Goal: Check status: Check status

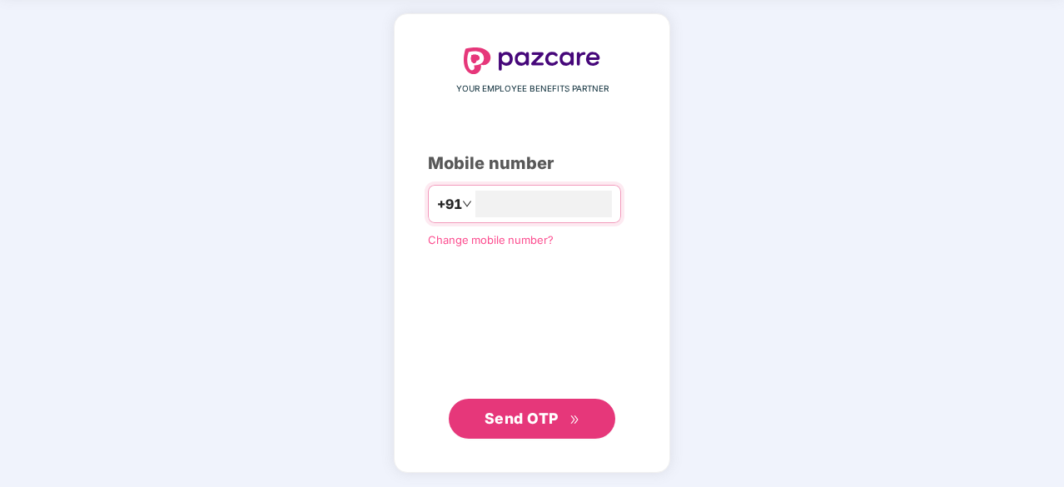
type input "**********"
click at [518, 426] on span "Send OTP" at bounding box center [533, 418] width 96 height 23
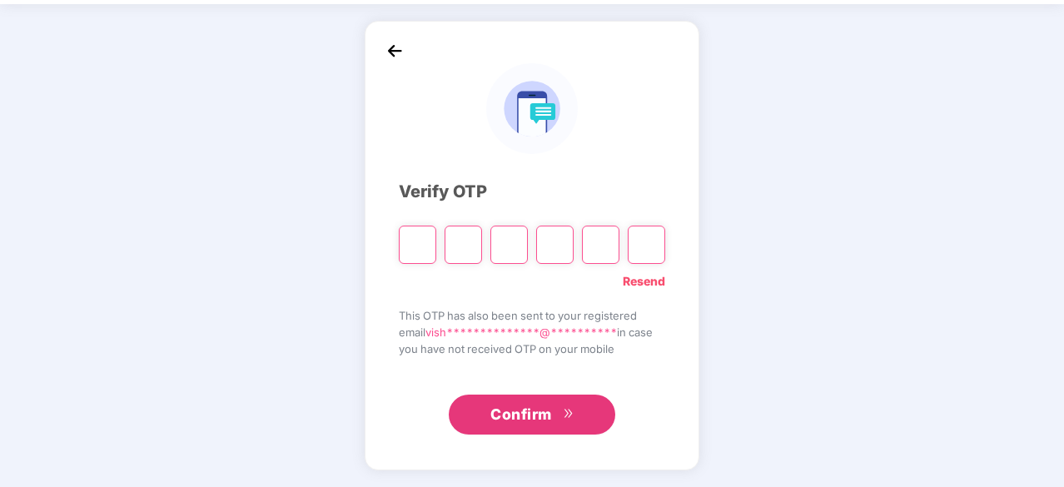
scroll to position [55, 0]
type input "*"
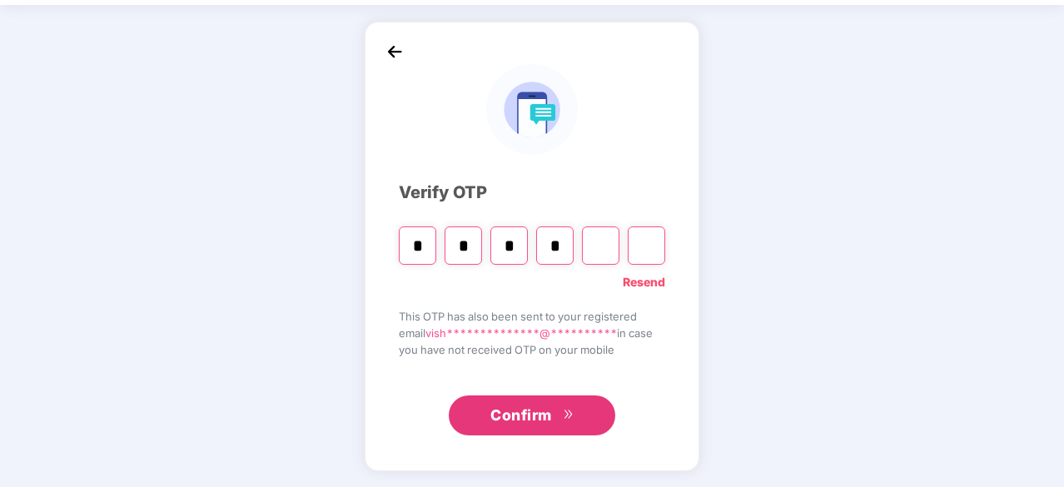
type input "*"
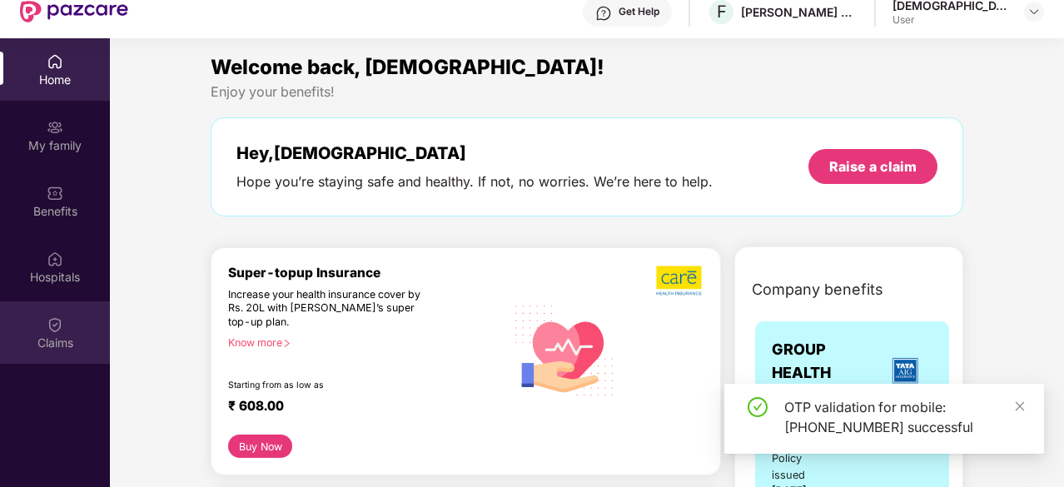
click at [39, 337] on div "Claims" at bounding box center [55, 343] width 110 height 17
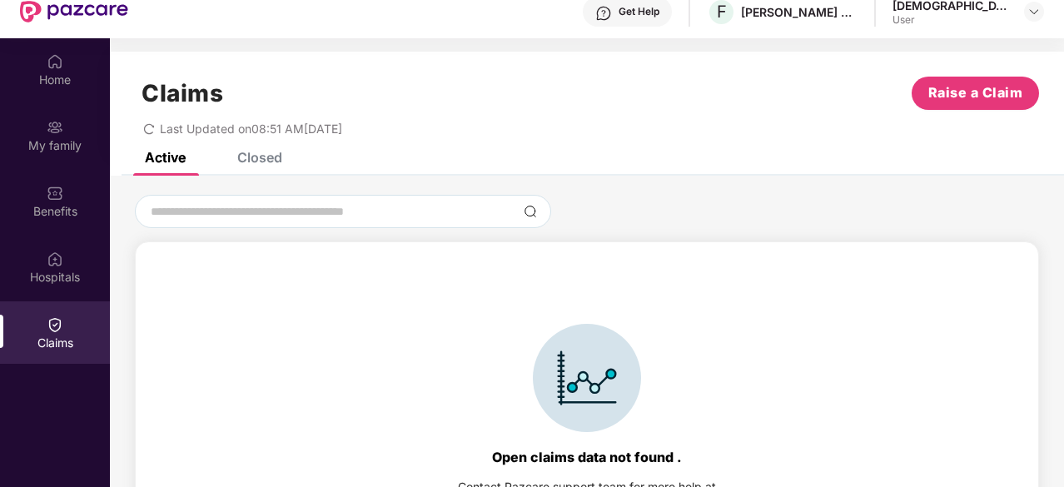
click at [266, 159] on div "Closed" at bounding box center [259, 157] width 45 height 17
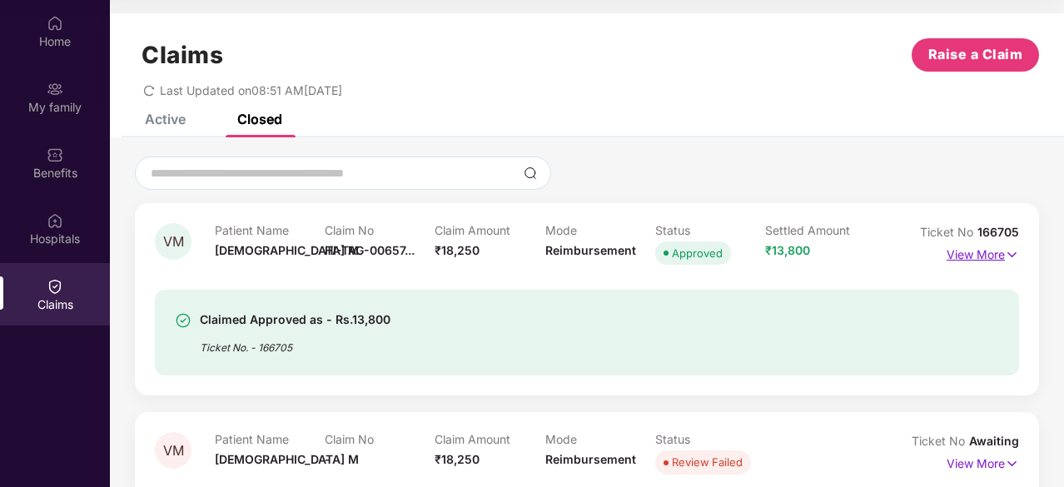
click at [981, 251] on p "View More" at bounding box center [983, 252] width 72 height 22
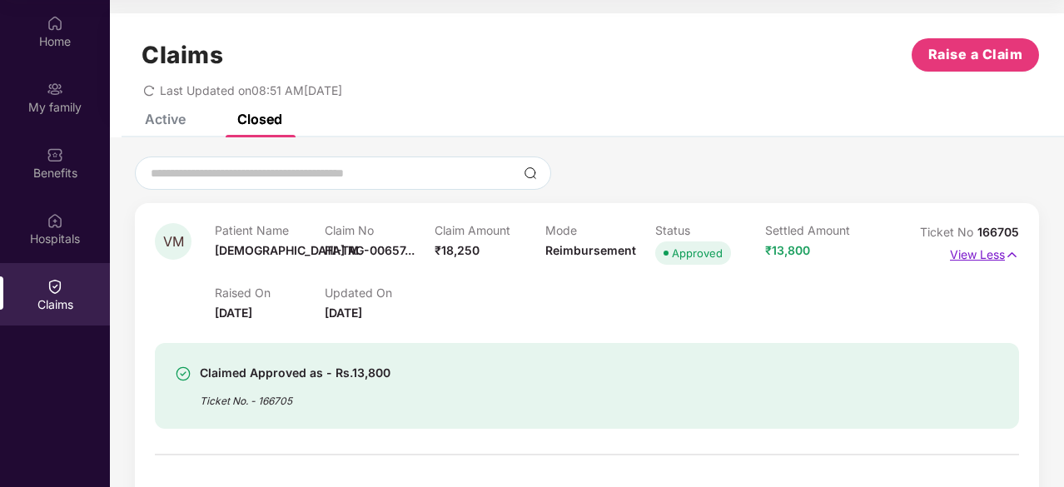
click at [963, 256] on p "View Less" at bounding box center [984, 252] width 69 height 22
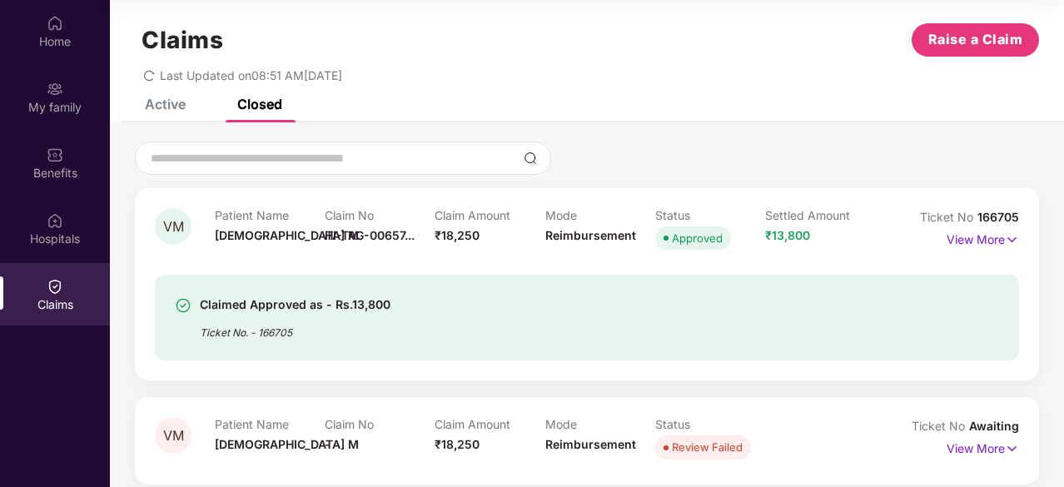
scroll to position [28, 0]
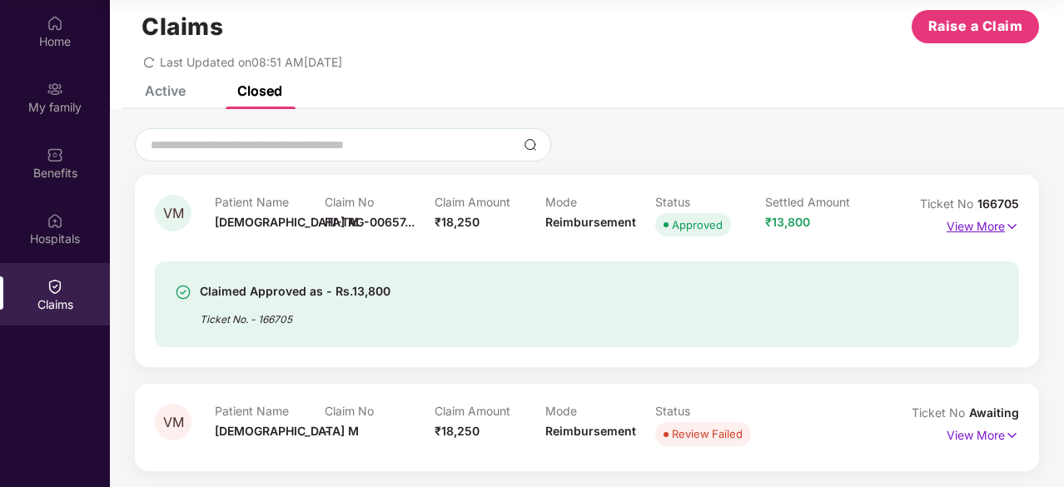
click at [976, 224] on p "View More" at bounding box center [983, 224] width 72 height 22
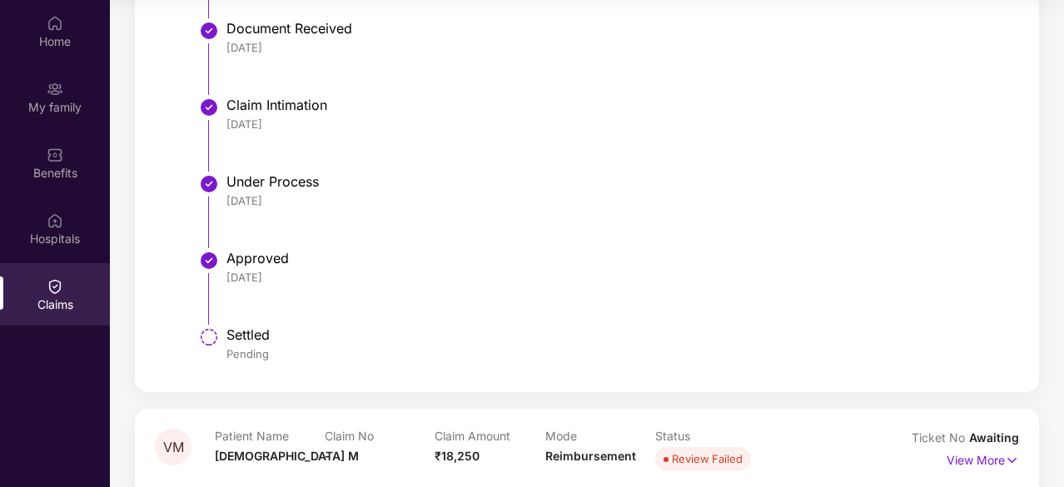
scroll to position [669, 0]
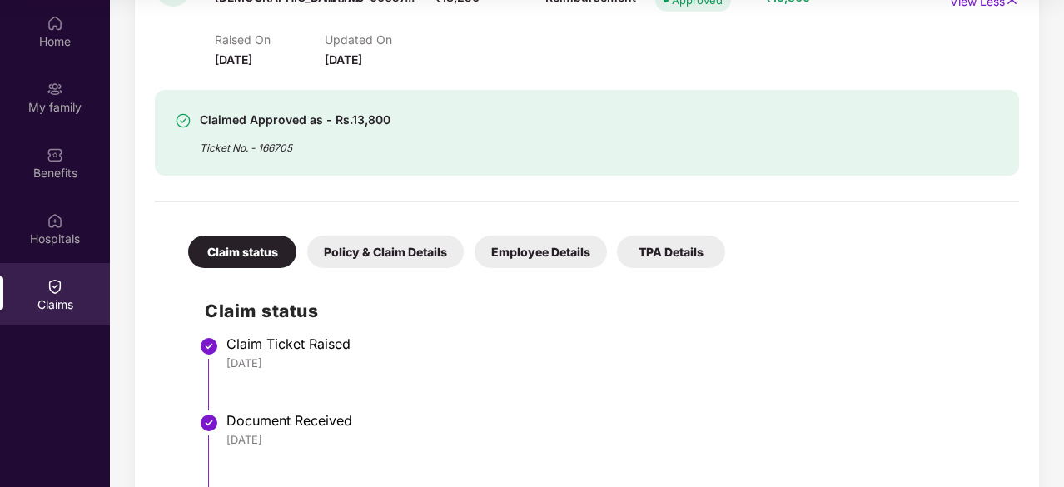
click at [382, 262] on div "Policy & Claim Details" at bounding box center [385, 252] width 157 height 32
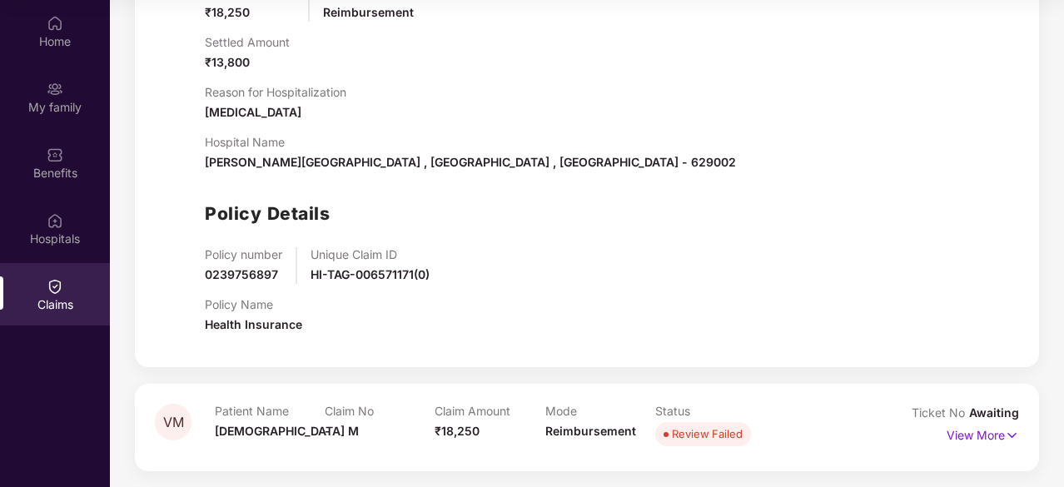
scroll to position [246, 0]
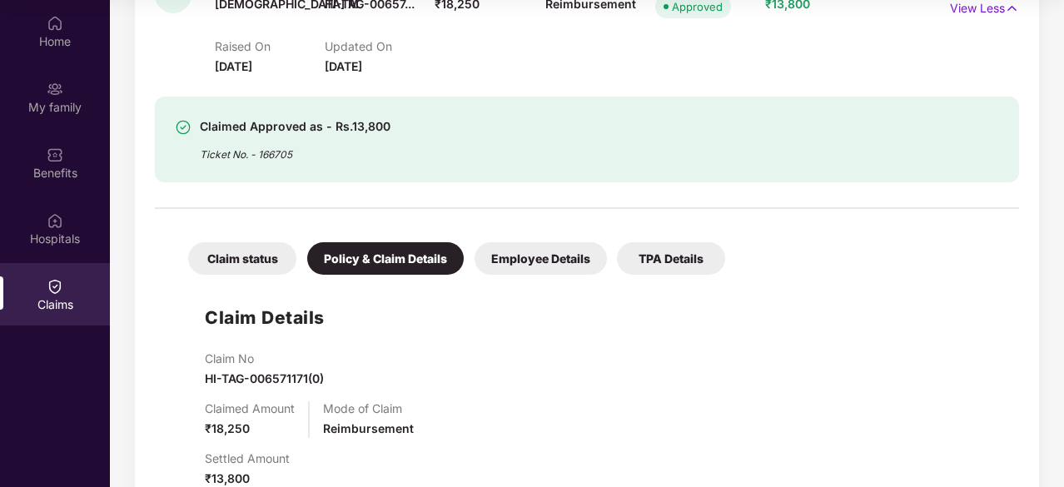
click at [522, 261] on div "Employee Details" at bounding box center [541, 258] width 132 height 32
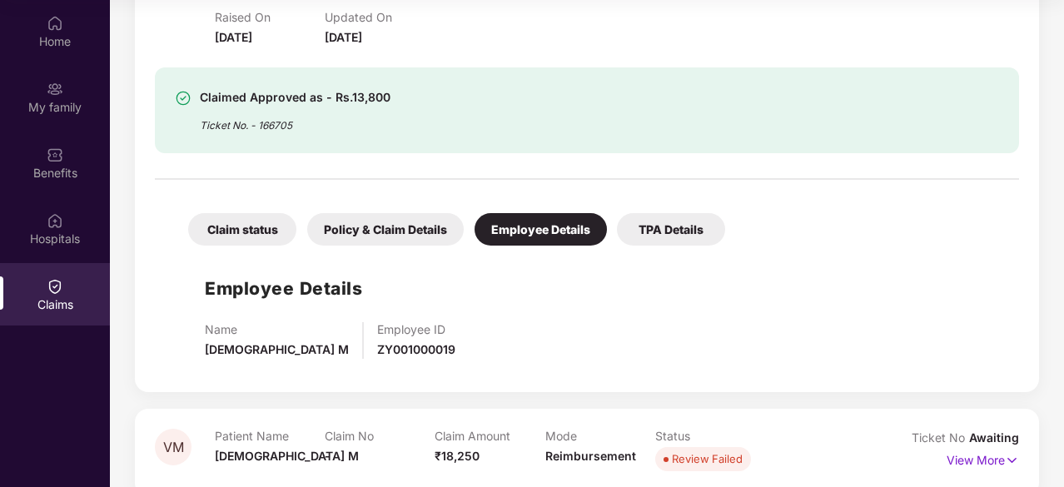
scroll to position [300, 0]
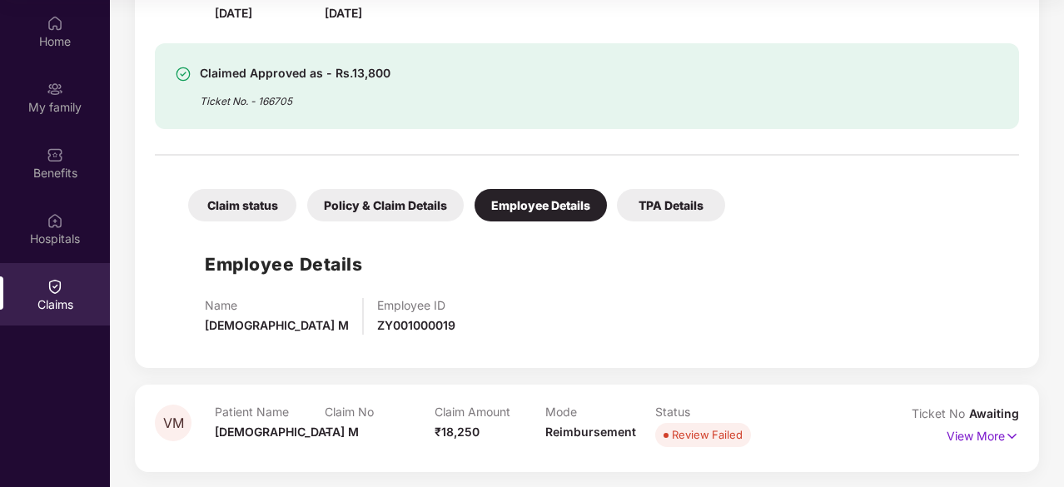
click at [653, 199] on div "TPA Details" at bounding box center [671, 205] width 108 height 32
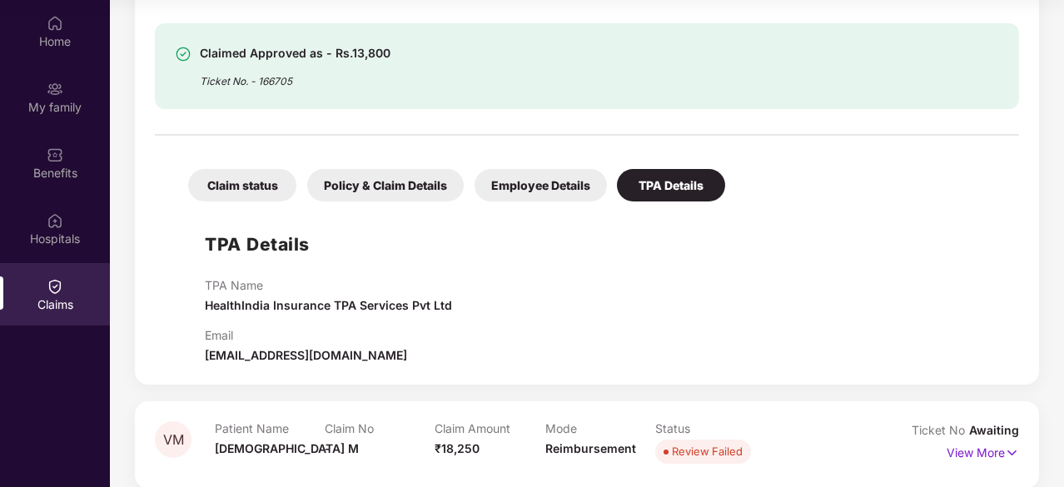
scroll to position [336, 0]
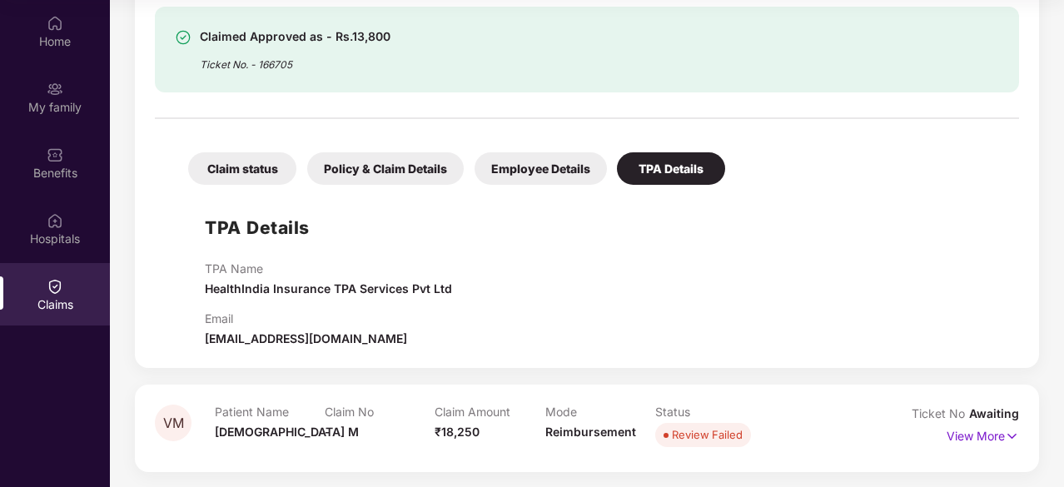
click at [549, 186] on div "Claim status Policy & Claim Details Employee Details TPA Details TPA Details TP…" at bounding box center [587, 237] width 864 height 221
click at [519, 167] on div "Employee Details" at bounding box center [541, 168] width 132 height 32
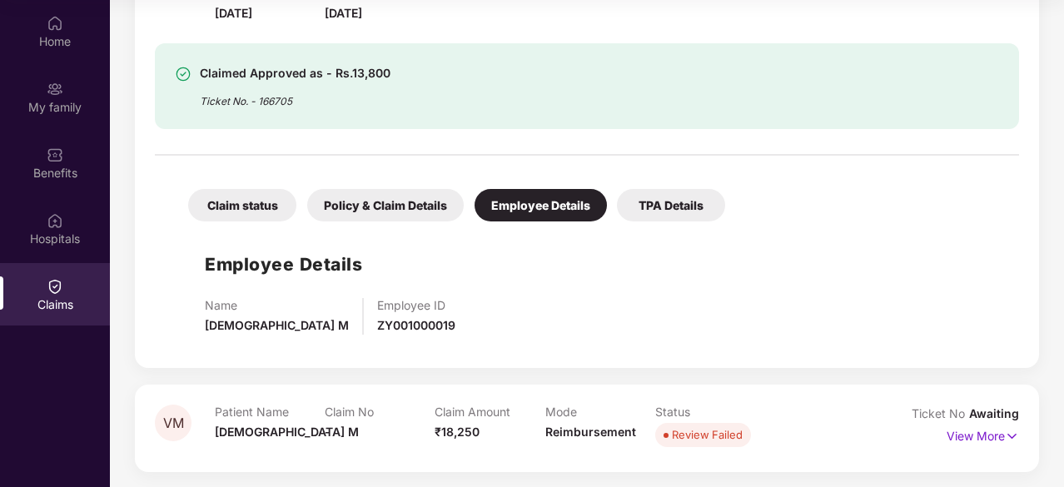
click at [367, 212] on div "Policy & Claim Details" at bounding box center [385, 205] width 157 height 32
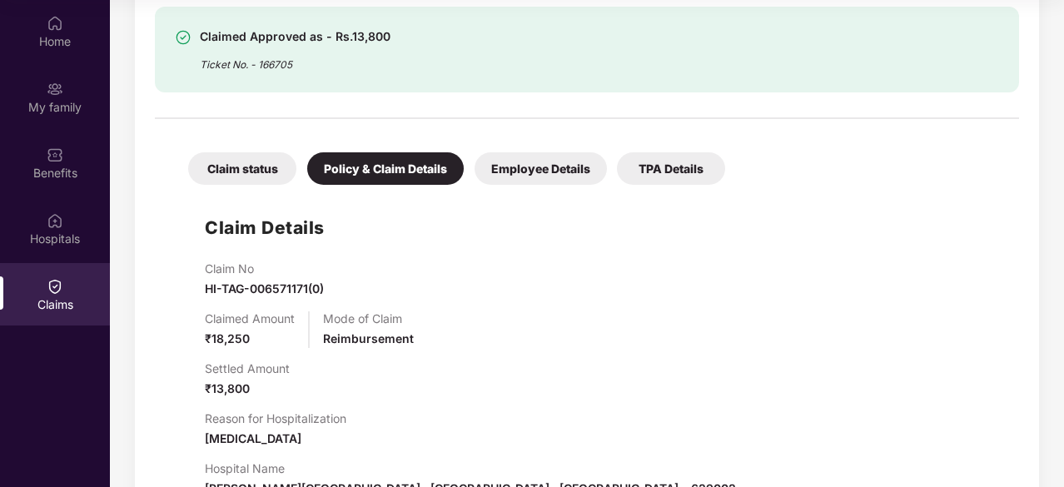
click at [230, 176] on div "Claim status" at bounding box center [242, 168] width 108 height 32
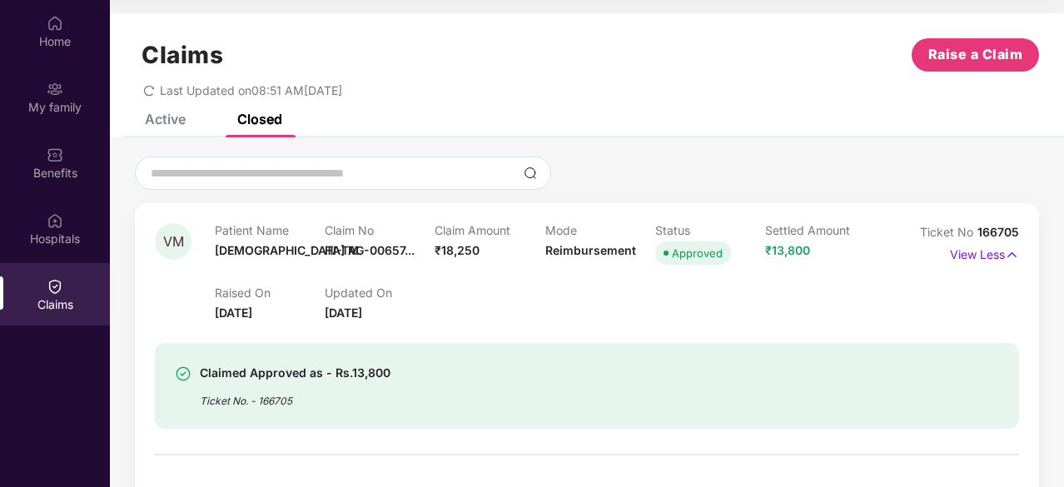
scroll to position [0, 0]
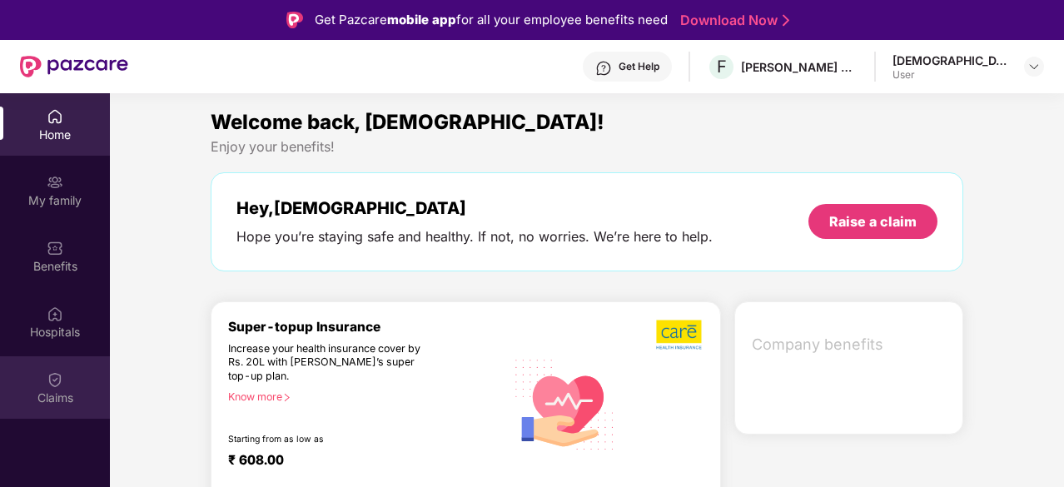
click at [67, 397] on div "Claims" at bounding box center [55, 398] width 110 height 17
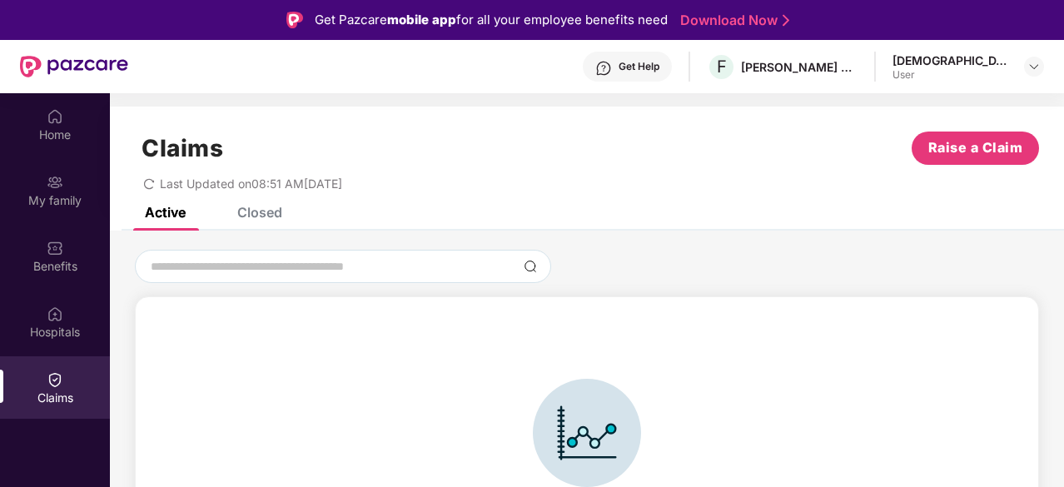
click at [249, 216] on div "Closed" at bounding box center [259, 212] width 45 height 17
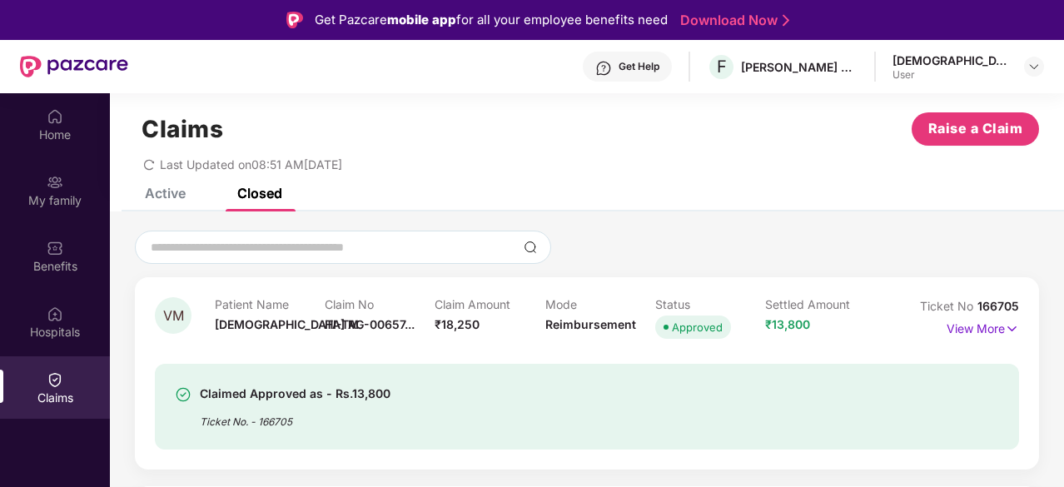
scroll to position [28, 0]
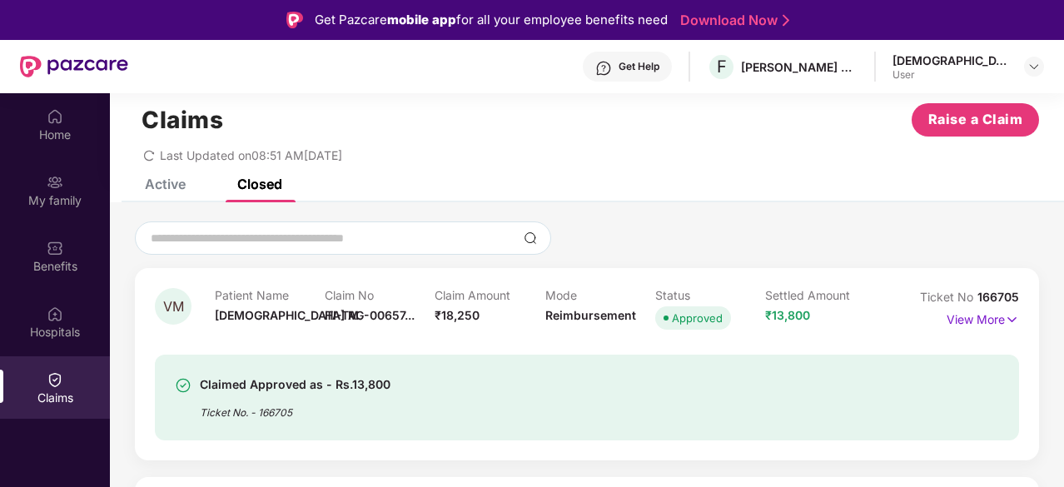
click at [984, 329] on div "View More" at bounding box center [983, 319] width 72 height 27
click at [969, 314] on p "View More" at bounding box center [983, 317] width 72 height 22
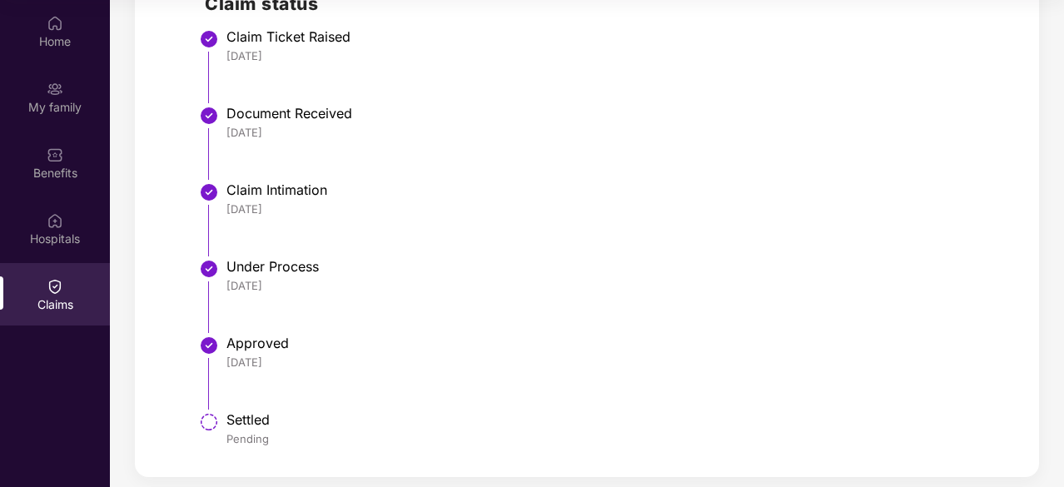
scroll to position [586, 0]
